Goal: Communication & Community: Ask a question

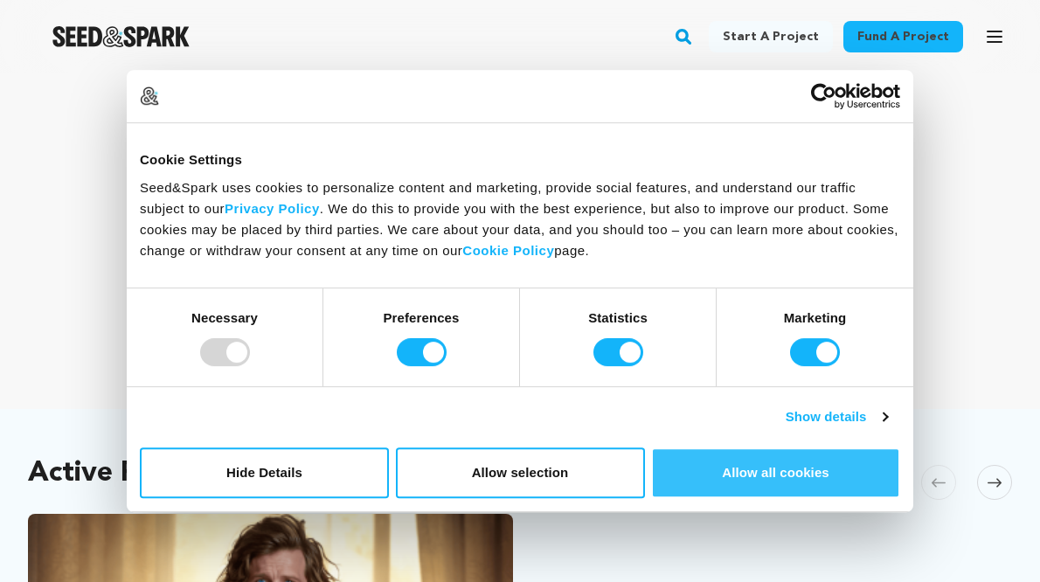
click at [753, 486] on button "Allow all cookies" at bounding box center [775, 472] width 249 height 51
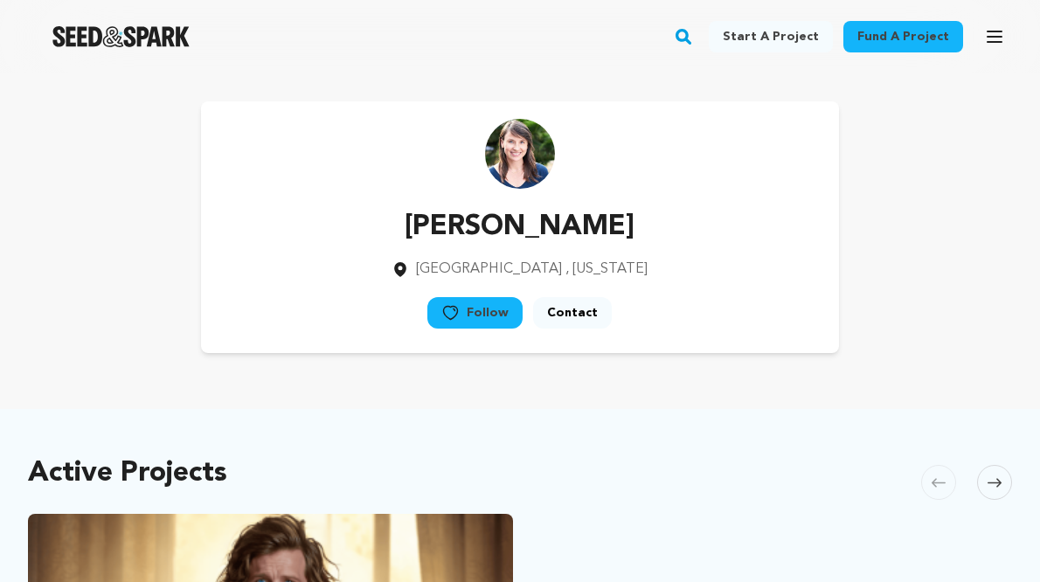
click at [460, 314] on icon at bounding box center [450, 312] width 18 height 17
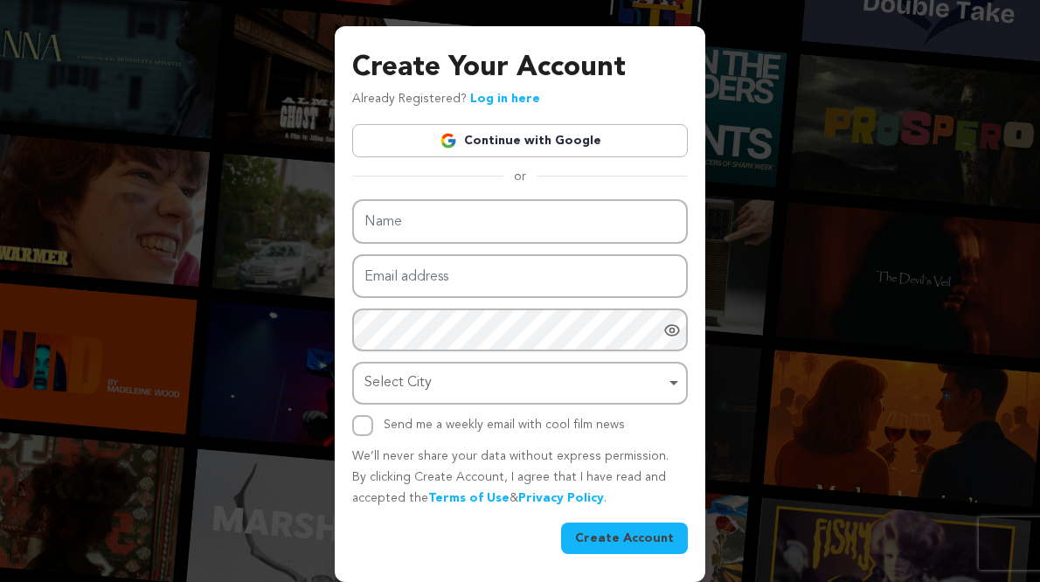
scroll to position [44, 0]
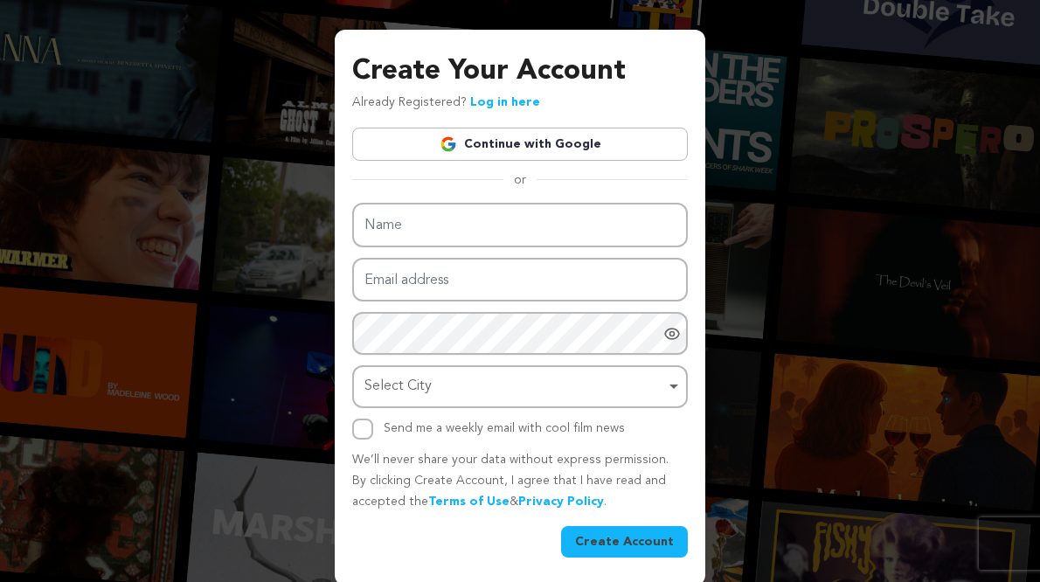
click at [818, 243] on div "Create Your Account Already Registered? Log in here Continue with Google or eyJ…" at bounding box center [520, 270] width 1040 height 629
click at [750, 190] on div "Create Your Account Already Registered? Log in here Continue with Google or eyJ…" at bounding box center [520, 270] width 1040 height 629
click at [581, 143] on link "Continue with Google" at bounding box center [519, 144] width 335 height 33
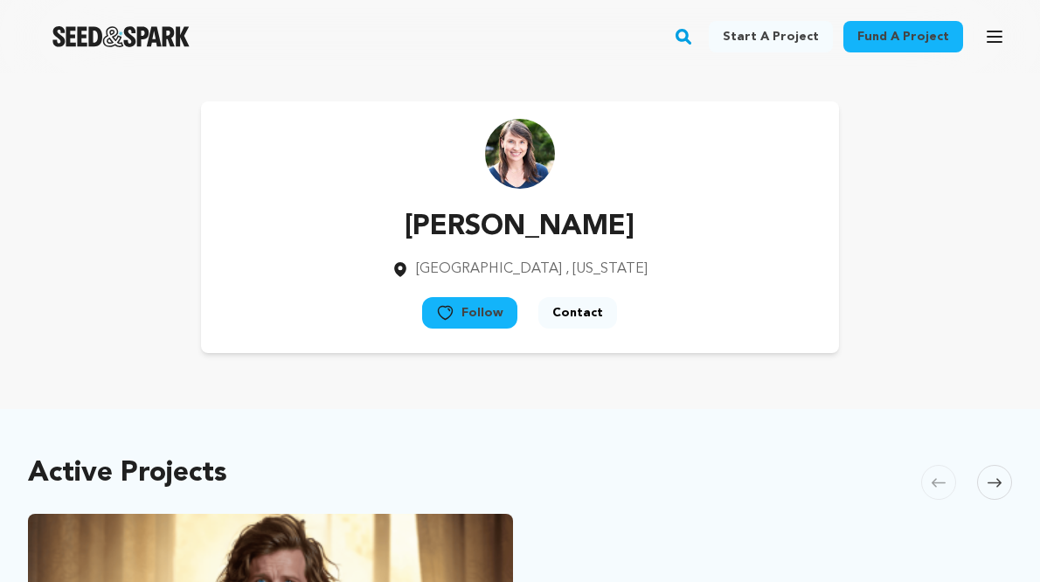
click at [574, 313] on button "Contact" at bounding box center [577, 312] width 79 height 31
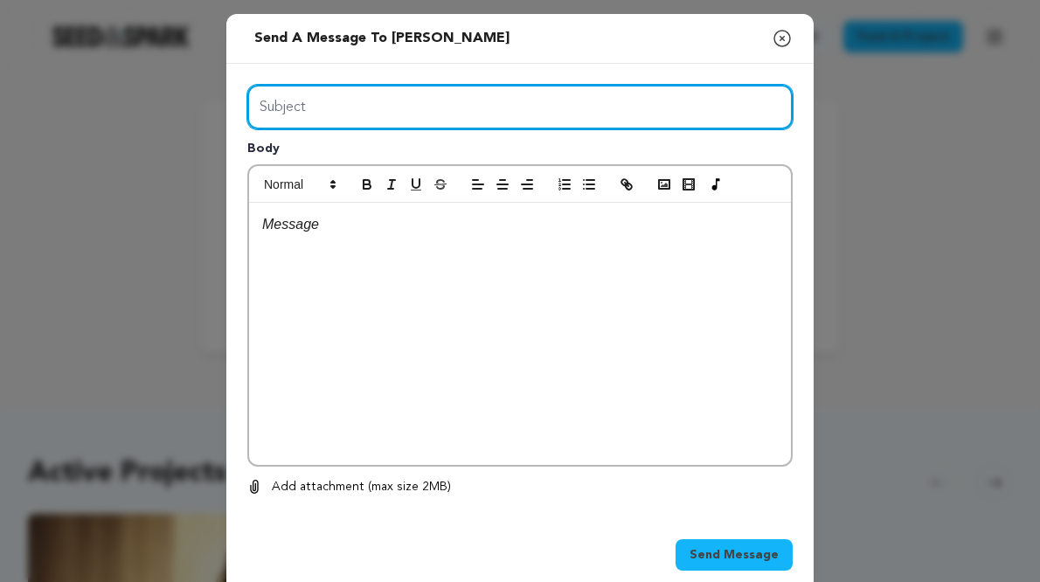
click at [508, 107] on input "Subject" at bounding box center [519, 107] width 545 height 45
type input "Check in"
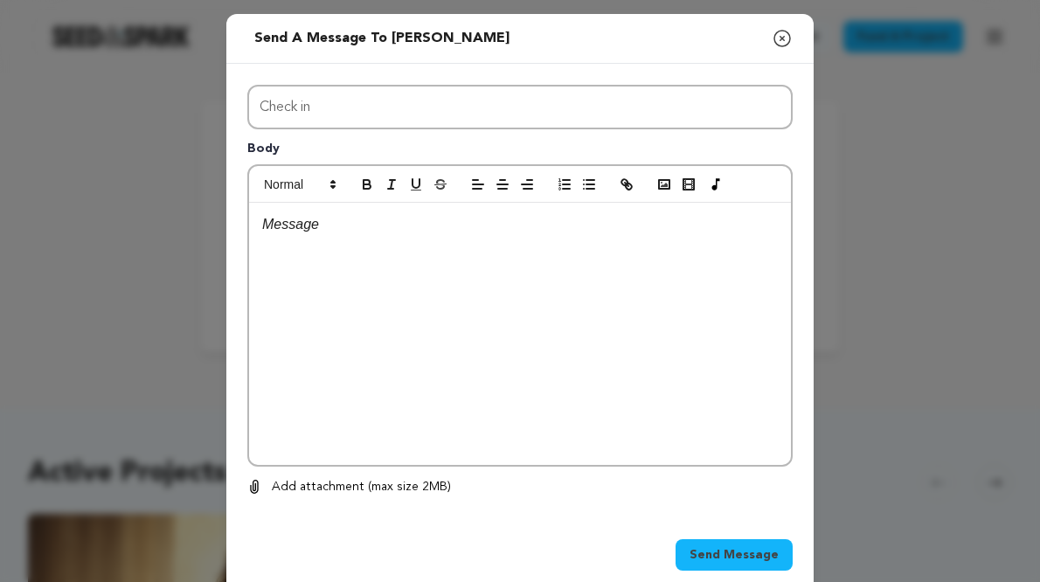
click at [370, 224] on p at bounding box center [519, 224] width 515 height 23
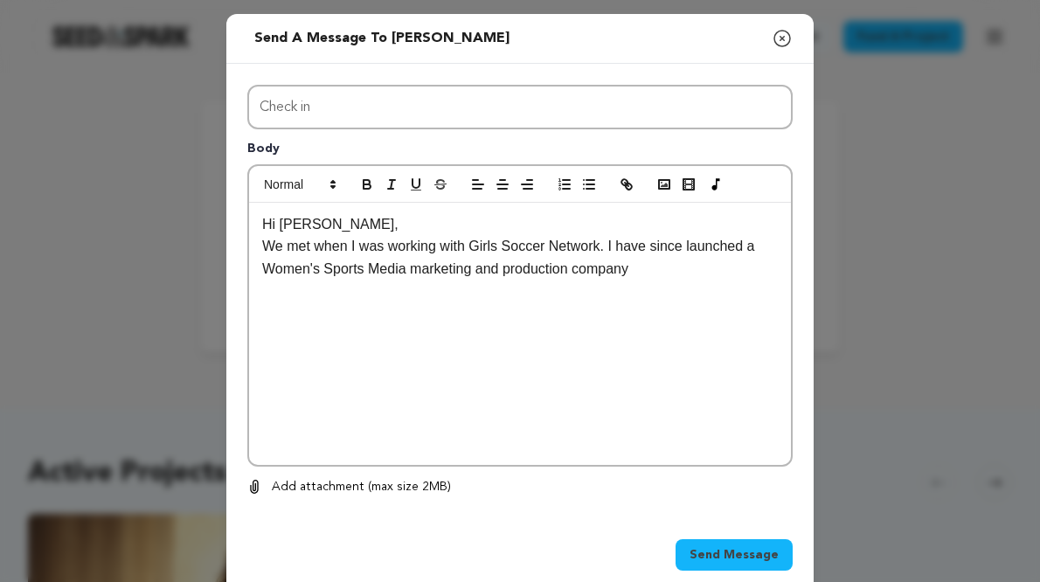
click at [617, 246] on p "We met when I was working with Girls Soccer Network. I have since launched a Wo…" at bounding box center [519, 257] width 515 height 45
drag, startPoint x: 707, startPoint y: 250, endPoint x: 779, endPoint y: 243, distance: 72.8
click at [779, 243] on div "Hi [PERSON_NAME], We met when I was working with Girls Soccer Network. [DATE] I…" at bounding box center [520, 334] width 542 height 262
click at [668, 269] on p "We met when I was working with Girls Soccer Network. [DATE] I launched a Women'…" at bounding box center [519, 257] width 515 height 45
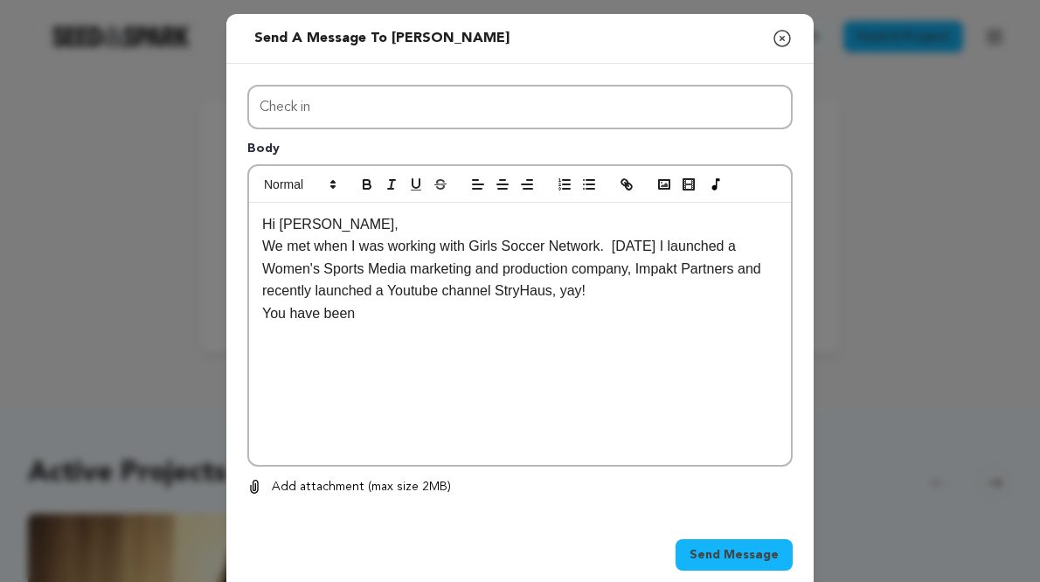
click at [619, 247] on p "We met when I was working with Girls Soccer Network. [DATE] I launched a Women'…" at bounding box center [519, 268] width 515 height 67
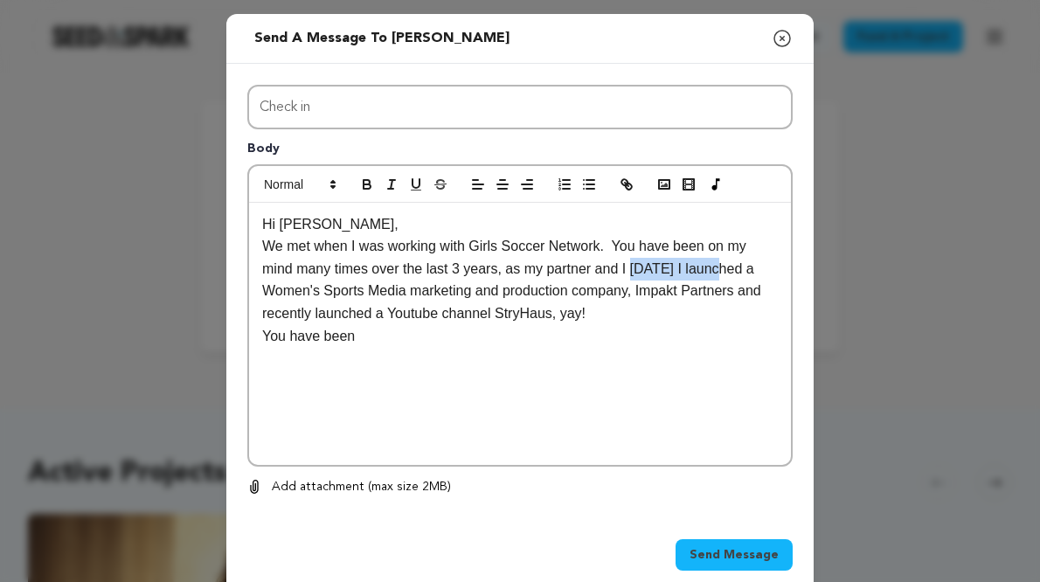
drag, startPoint x: 718, startPoint y: 270, endPoint x: 633, endPoint y: 268, distance: 85.6
click at [633, 268] on p "We met when I was working with Girls Soccer Network. You have been on my mind m…" at bounding box center [519, 279] width 515 height 89
click at [714, 291] on p "We met when I was working with Girls Soccer Network. You have been on my mind m…" at bounding box center [519, 279] width 515 height 89
drag, startPoint x: 376, startPoint y: 335, endPoint x: 254, endPoint y: 335, distance: 121.4
click at [254, 335] on div "Hi [PERSON_NAME], We met when I was working with Girls Soccer Network. You have…" at bounding box center [520, 334] width 542 height 262
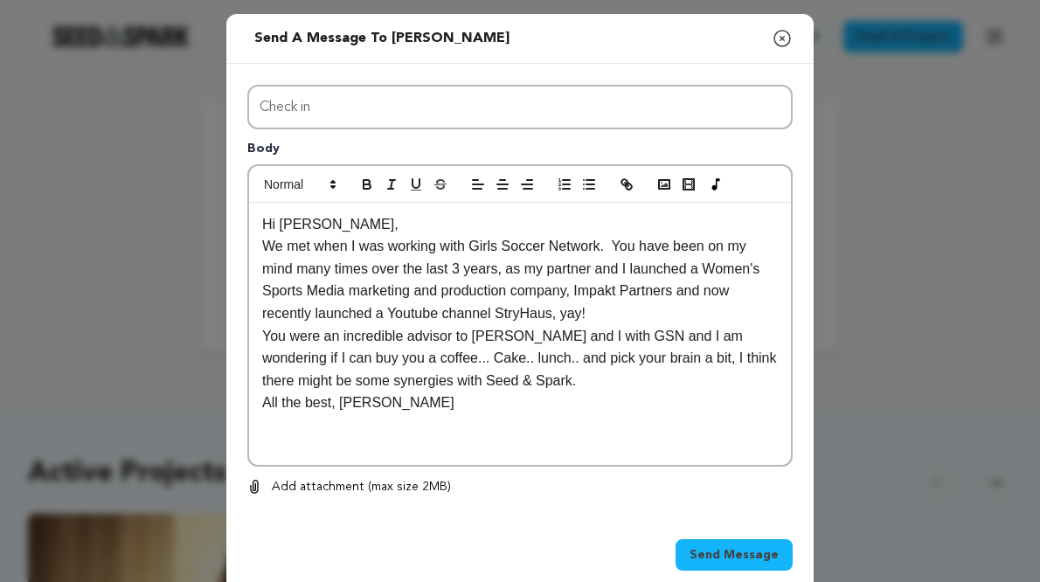
click at [340, 402] on p "All the best, [PERSON_NAME]" at bounding box center [519, 402] width 515 height 23
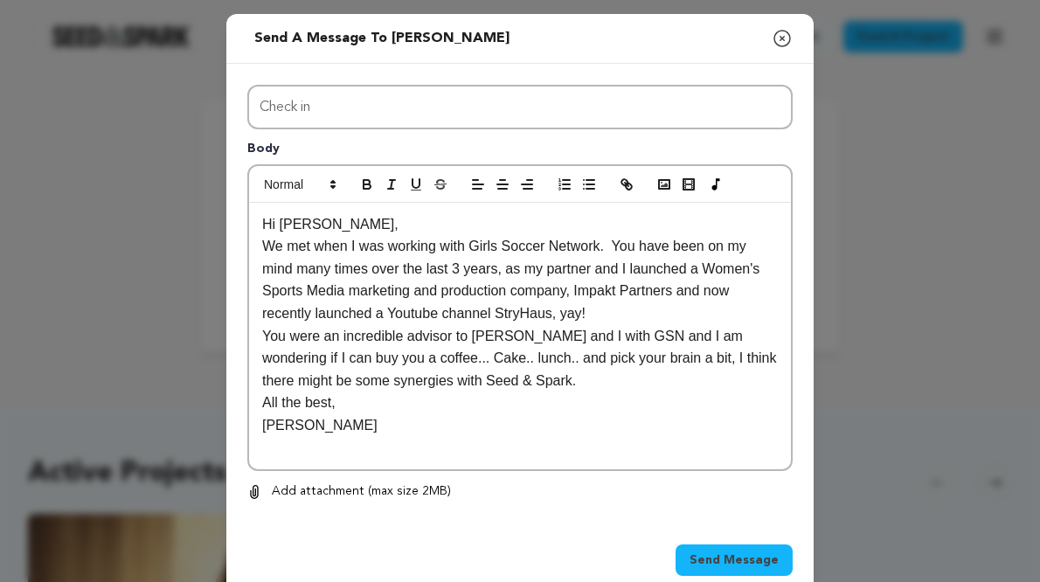
click at [368, 415] on p "[PERSON_NAME]" at bounding box center [519, 425] width 515 height 23
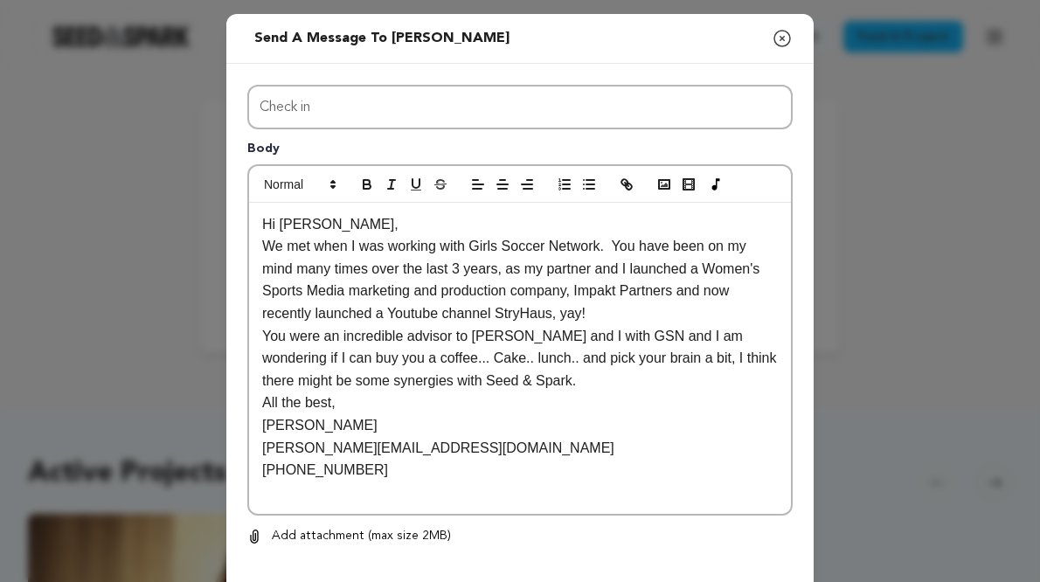
click at [476, 437] on p "[PERSON_NAME][EMAIL_ADDRESS][DOMAIN_NAME]" at bounding box center [519, 448] width 515 height 23
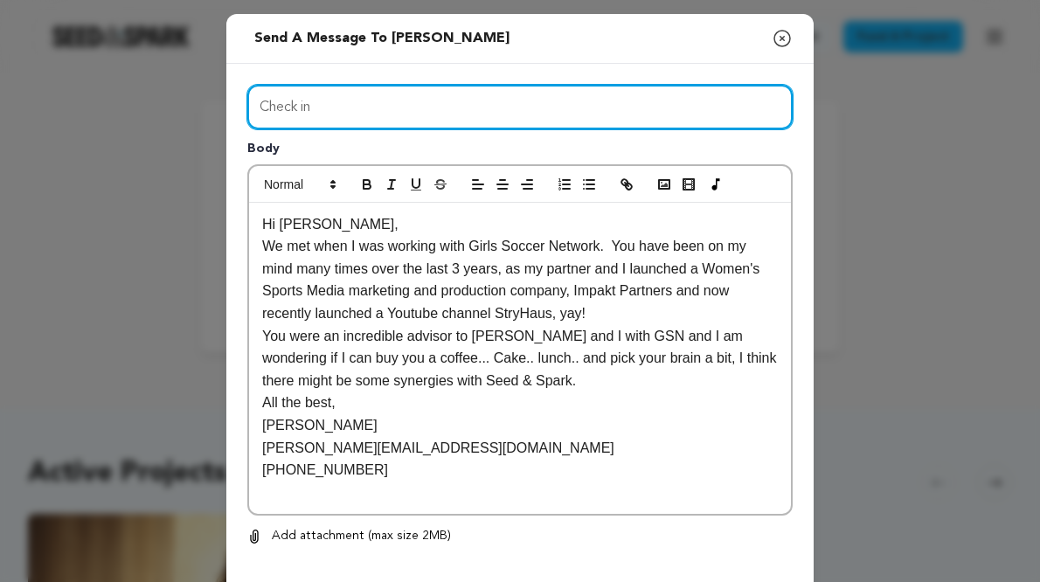
click at [370, 115] on input "Check in" at bounding box center [519, 107] width 545 height 45
click at [370, 117] on input "Check in" at bounding box center [519, 107] width 545 height 45
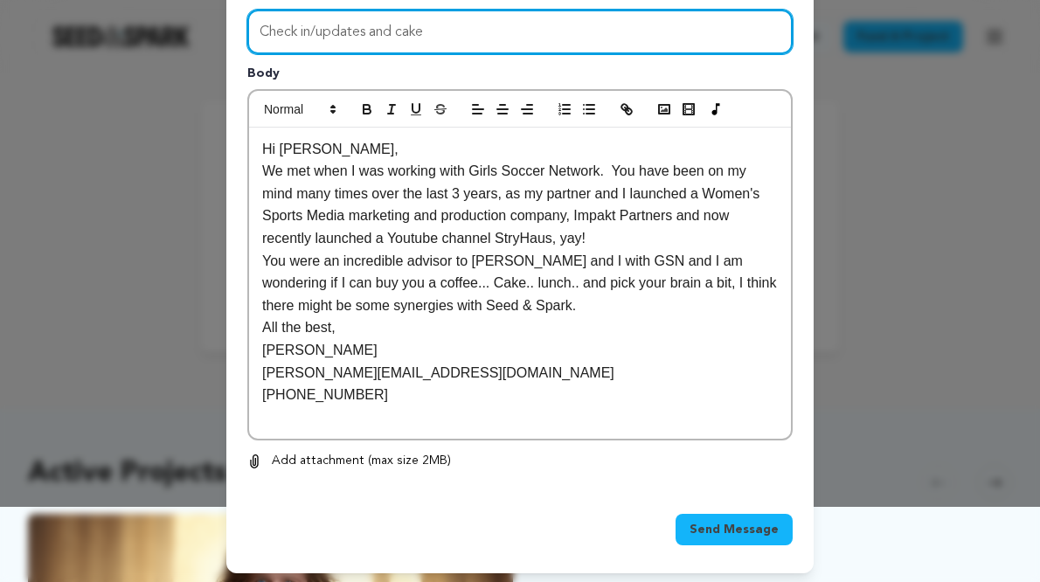
scroll to position [74, 0]
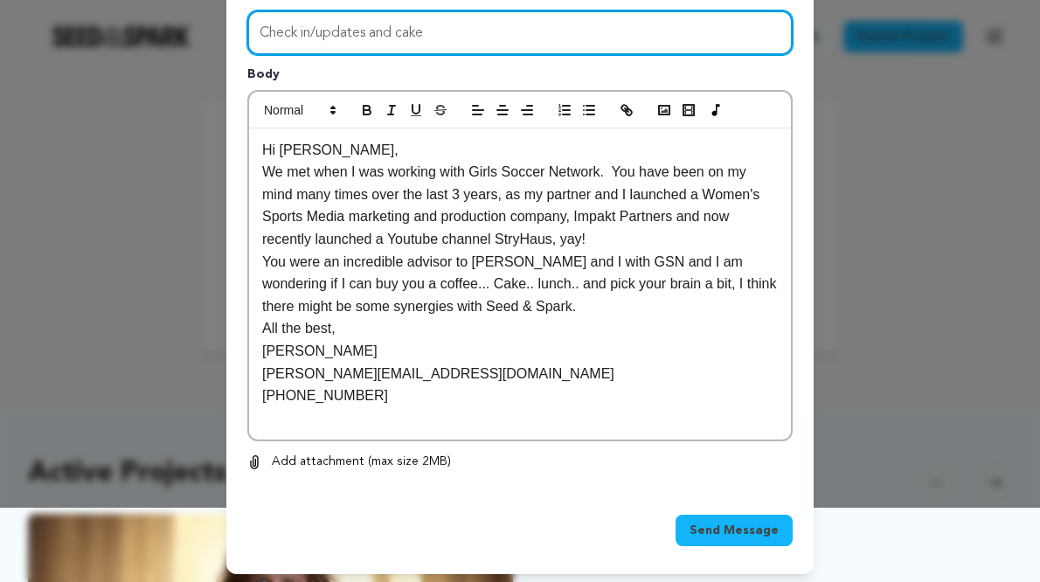
type input "Check in/updates and cake"
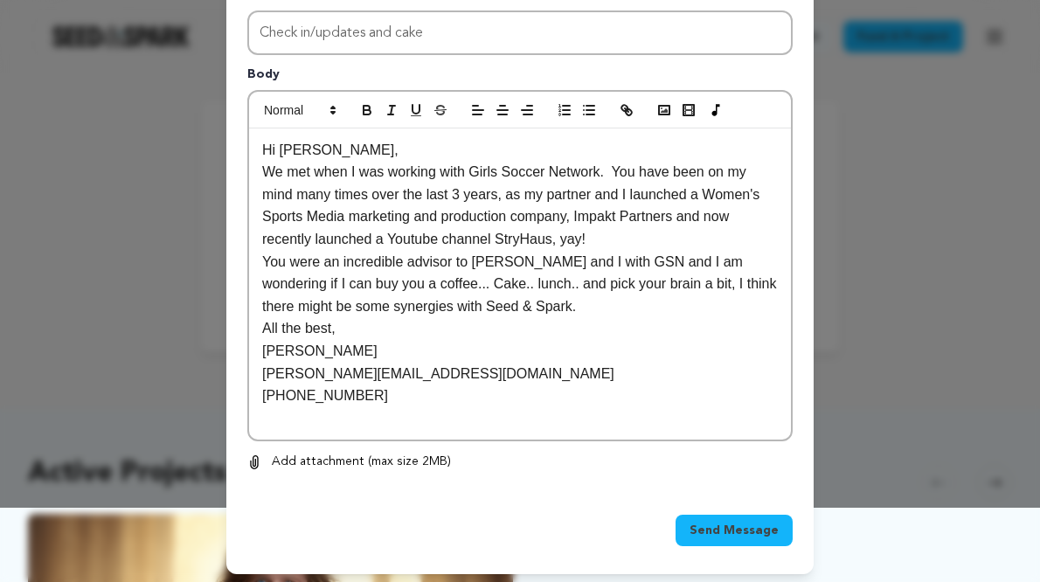
click at [709, 524] on span "Send Message" at bounding box center [733, 530] width 89 height 17
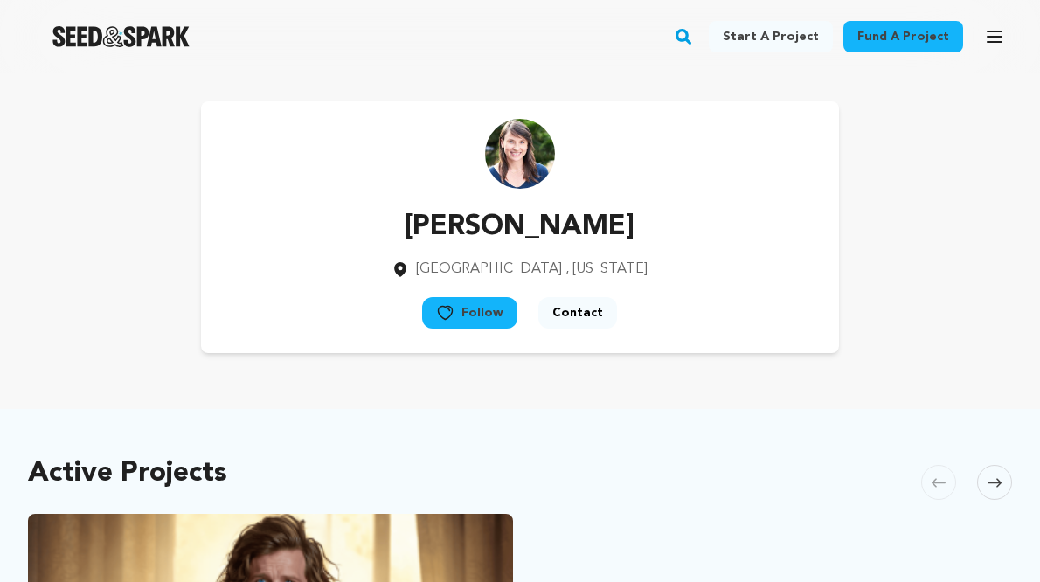
click at [1003, 34] on icon "button" at bounding box center [1000, 34] width 10 height 10
